Goal: Information Seeking & Learning: Learn about a topic

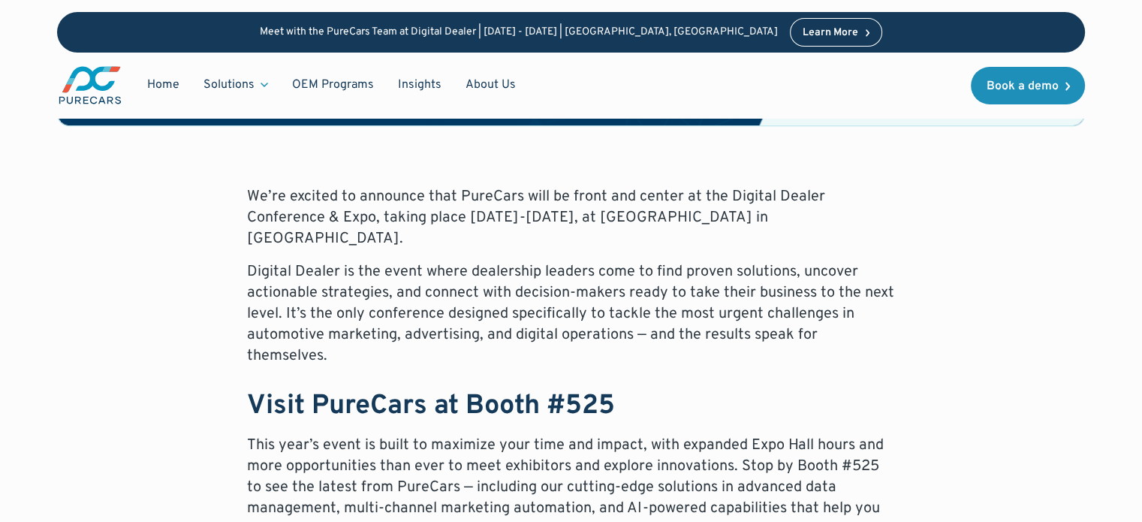
scroll to position [623, 0]
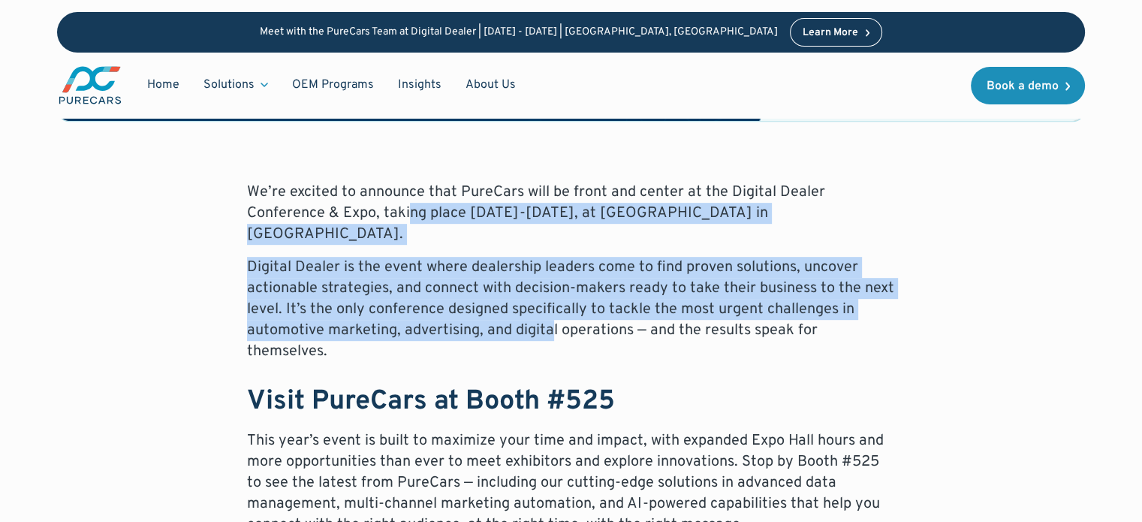
drag, startPoint x: 405, startPoint y: 203, endPoint x: 555, endPoint y: 312, distance: 185.0
click at [555, 312] on p "Digital Dealer is the event where dealership leaders come to find proven soluti…" at bounding box center [571, 309] width 649 height 105
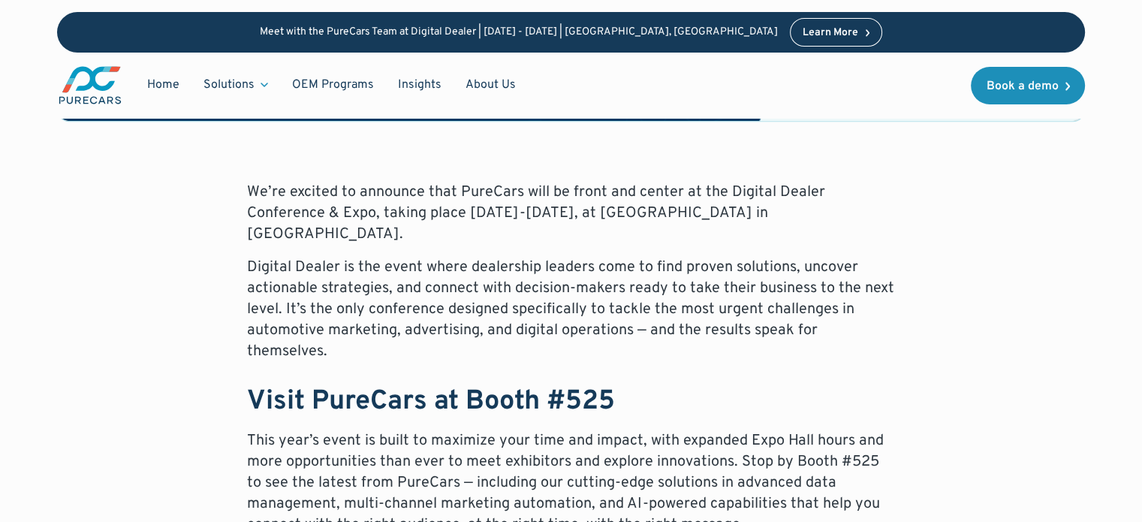
scroll to position [670, 0]
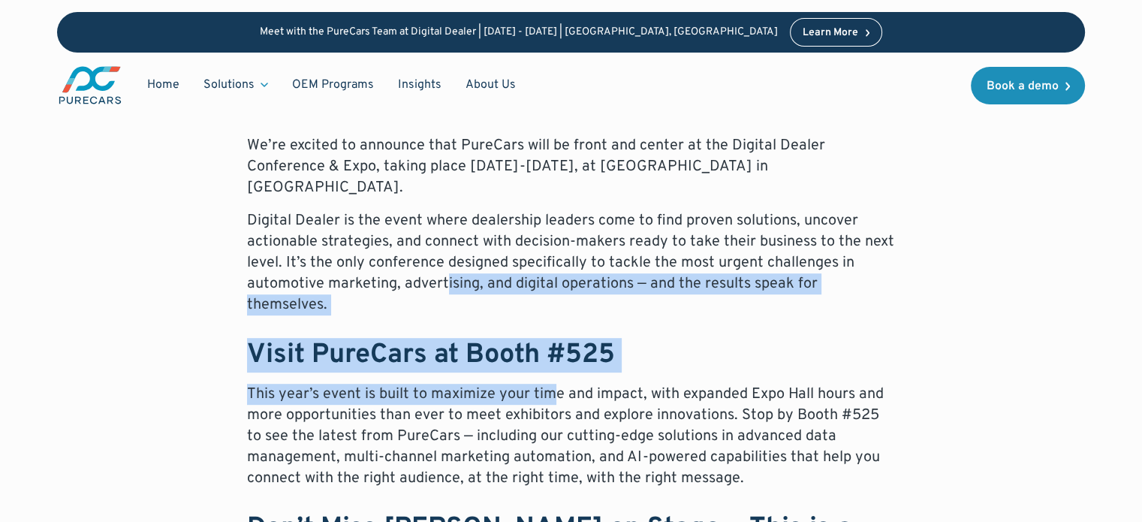
drag, startPoint x: 447, startPoint y: 262, endPoint x: 558, endPoint y: 340, distance: 136.4
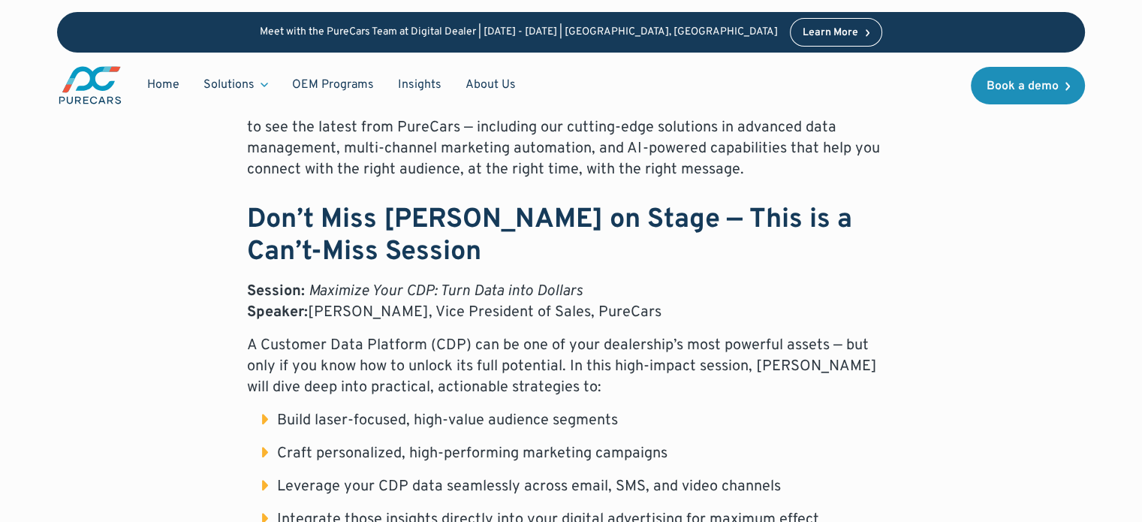
scroll to position [979, 0]
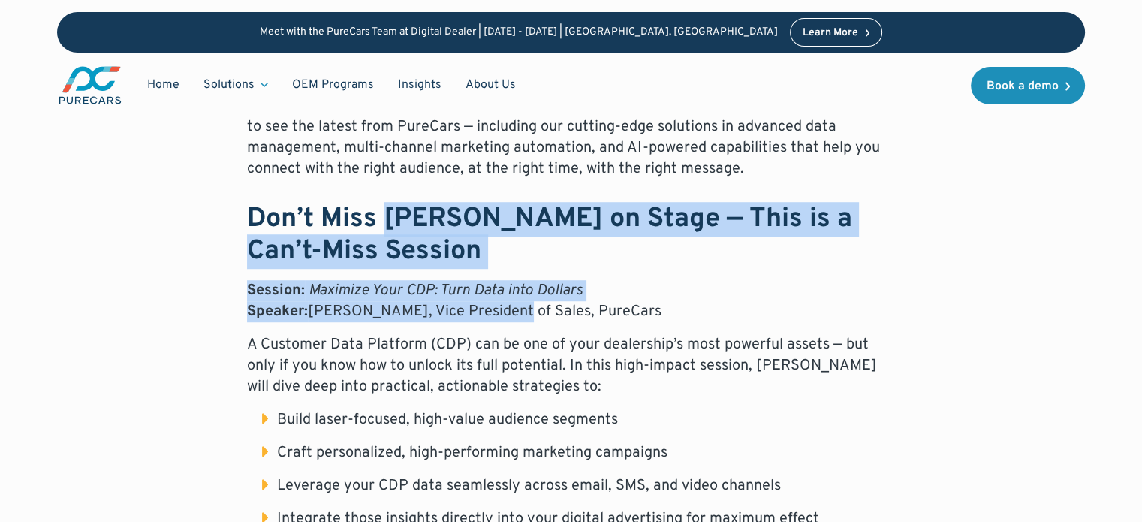
drag, startPoint x: 381, startPoint y: 149, endPoint x: 522, endPoint y: 284, distance: 195.4
click at [522, 284] on div "We’re excited to announce that PureCars will be front and center at the Digital…" at bounding box center [571, 352] width 649 height 1052
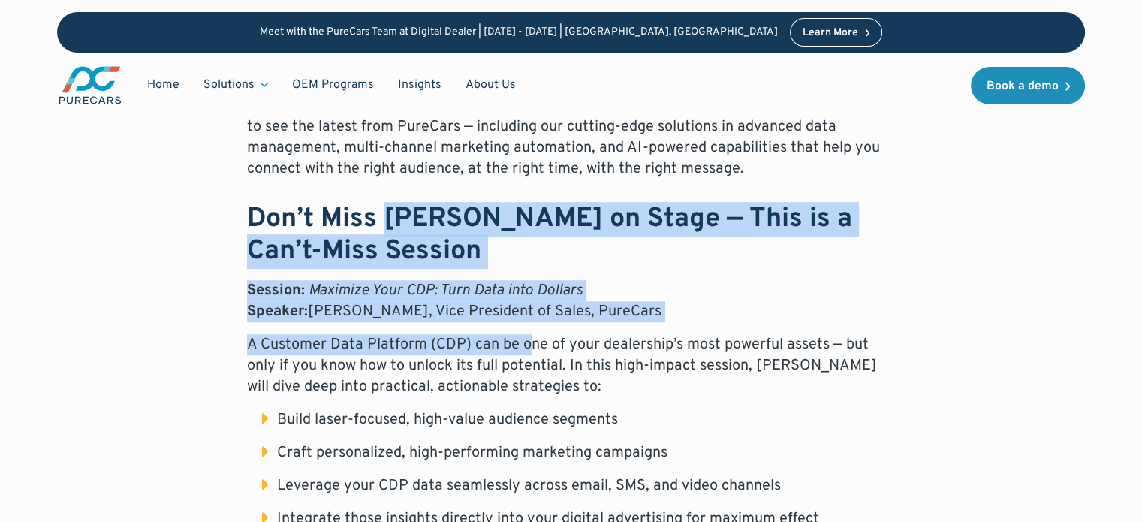
click at [522, 284] on div "We’re excited to announce that PureCars will be front and center at the Digital…" at bounding box center [571, 352] width 649 height 1052
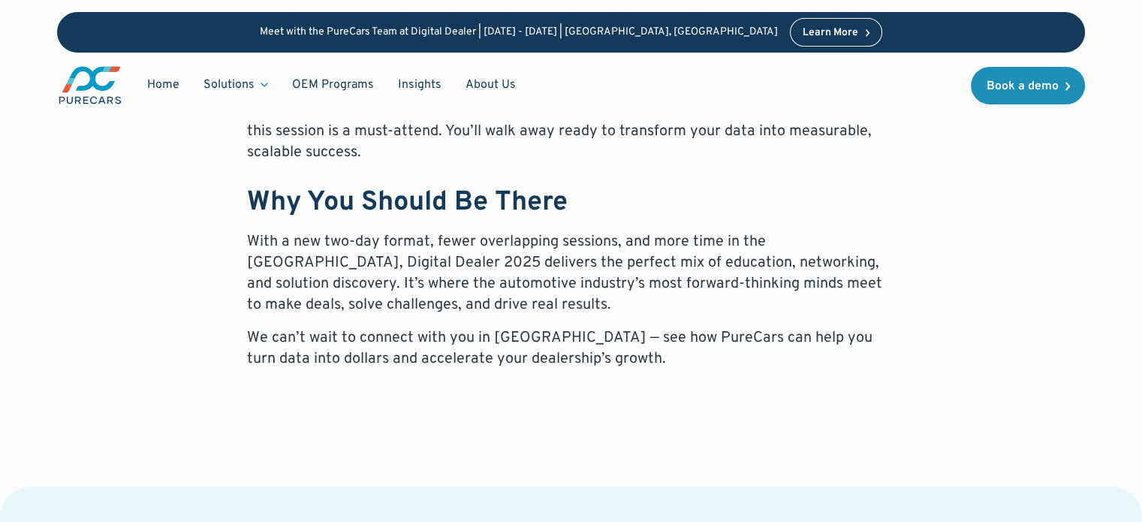
scroll to position [1455, 0]
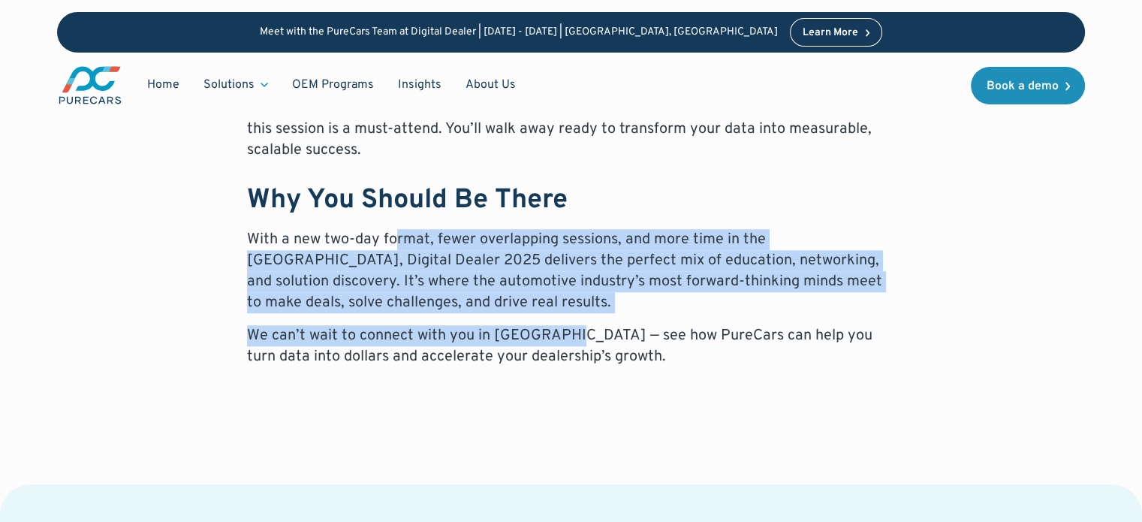
drag, startPoint x: 390, startPoint y: 187, endPoint x: 573, endPoint y: 300, distance: 214.4
click at [573, 325] on p "We can’t wait to connect with you in [GEOGRAPHIC_DATA] — see how PureCars can h…" at bounding box center [571, 346] width 649 height 42
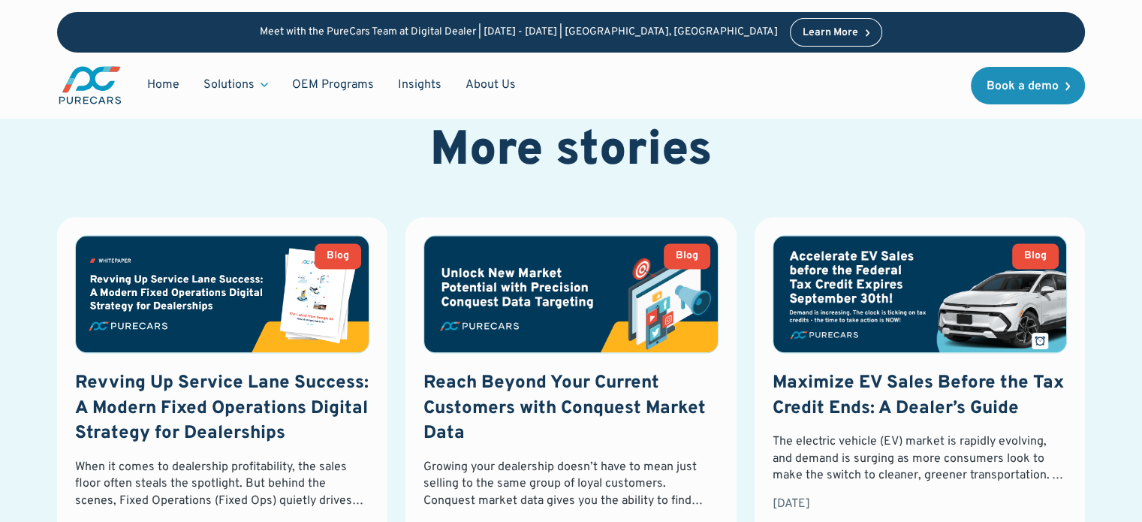
scroll to position [1900, 0]
